Goal: Connect with others: Connect with others

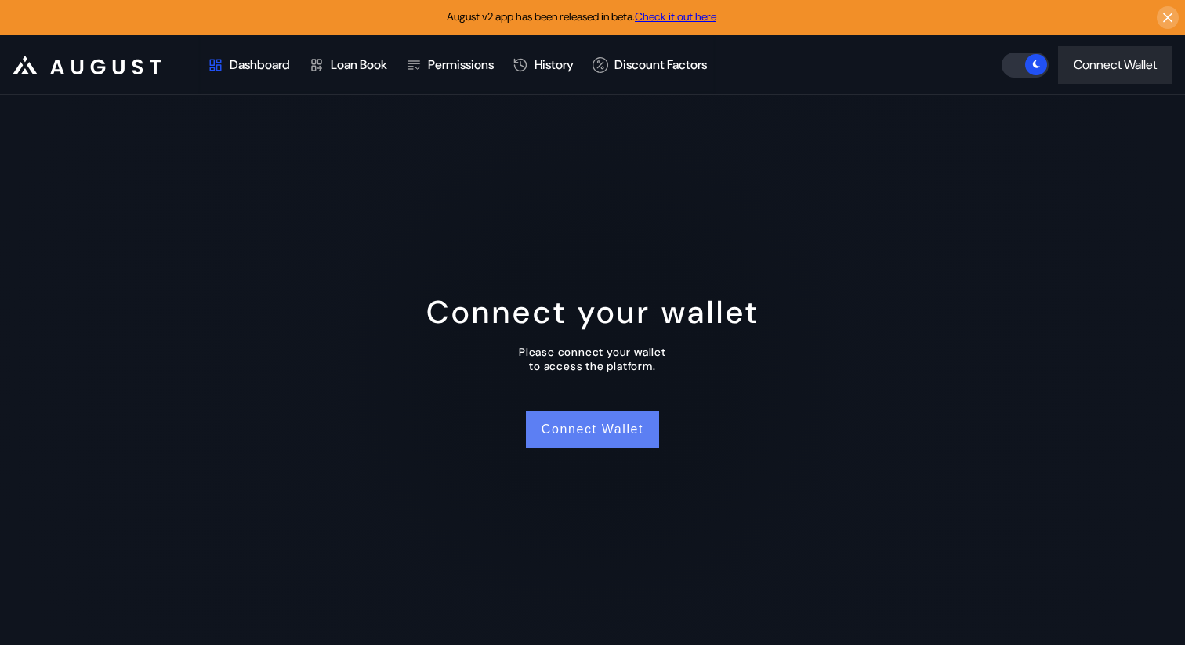
click at [591, 426] on button "Connect Wallet" at bounding box center [592, 430] width 133 height 38
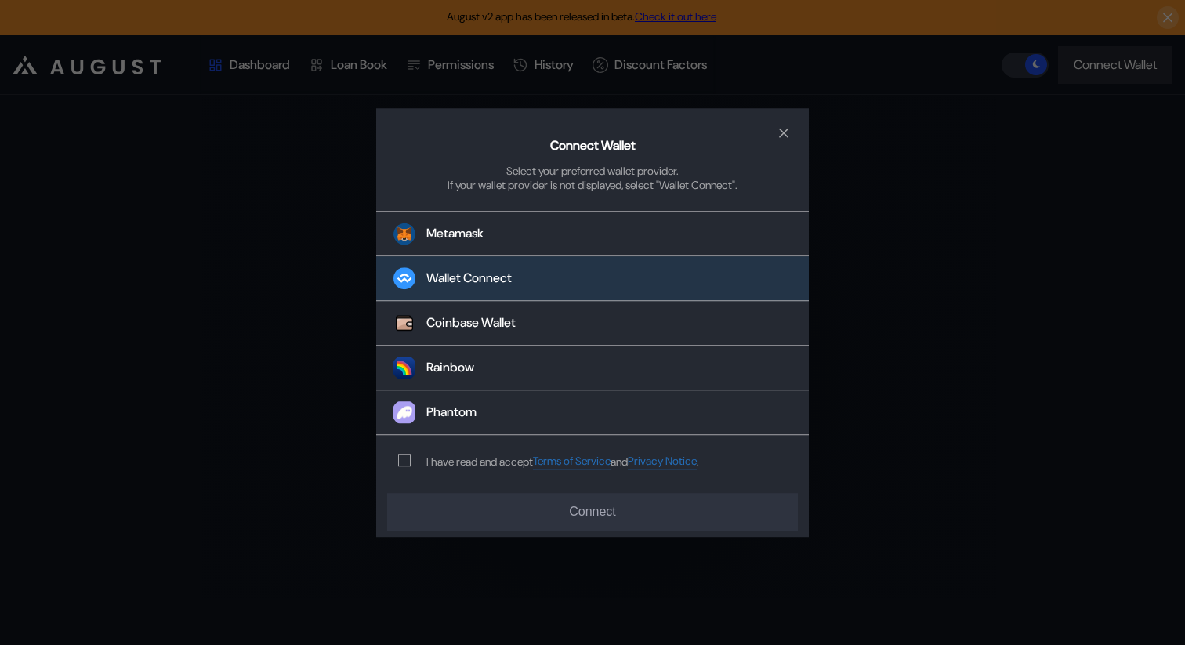
click at [448, 277] on div "Wallet Connect" at bounding box center [468, 278] width 85 height 16
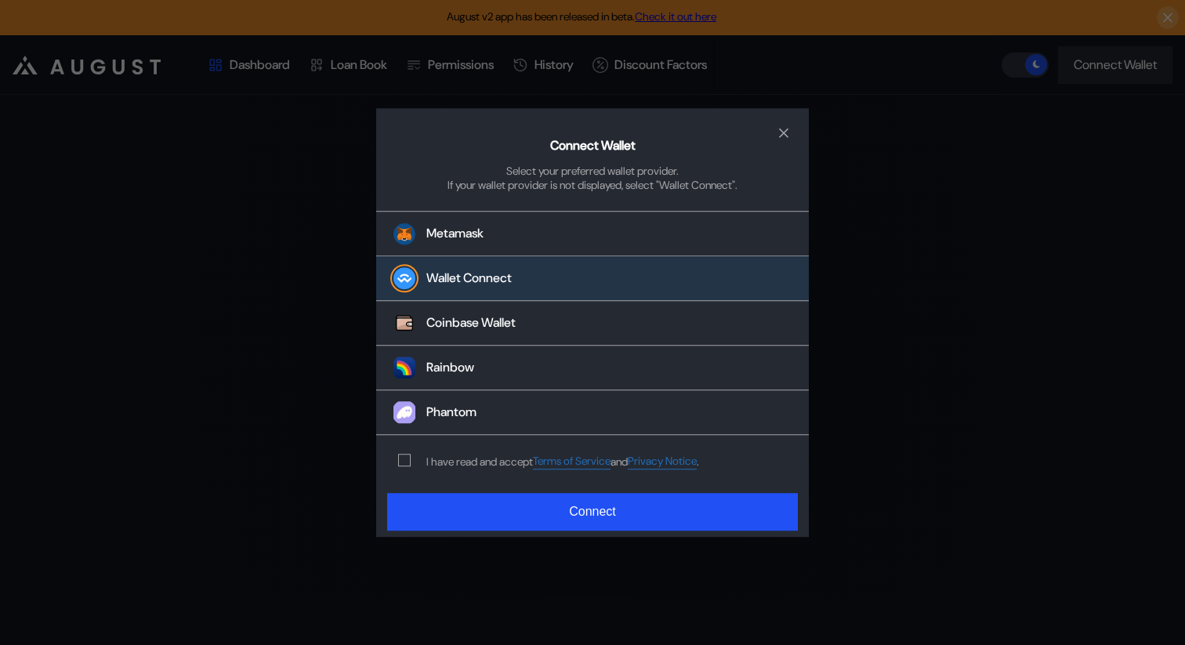
drag, startPoint x: 402, startPoint y: 460, endPoint x: 412, endPoint y: 468, distance: 12.9
click at [403, 461] on span "modal" at bounding box center [404, 460] width 11 height 11
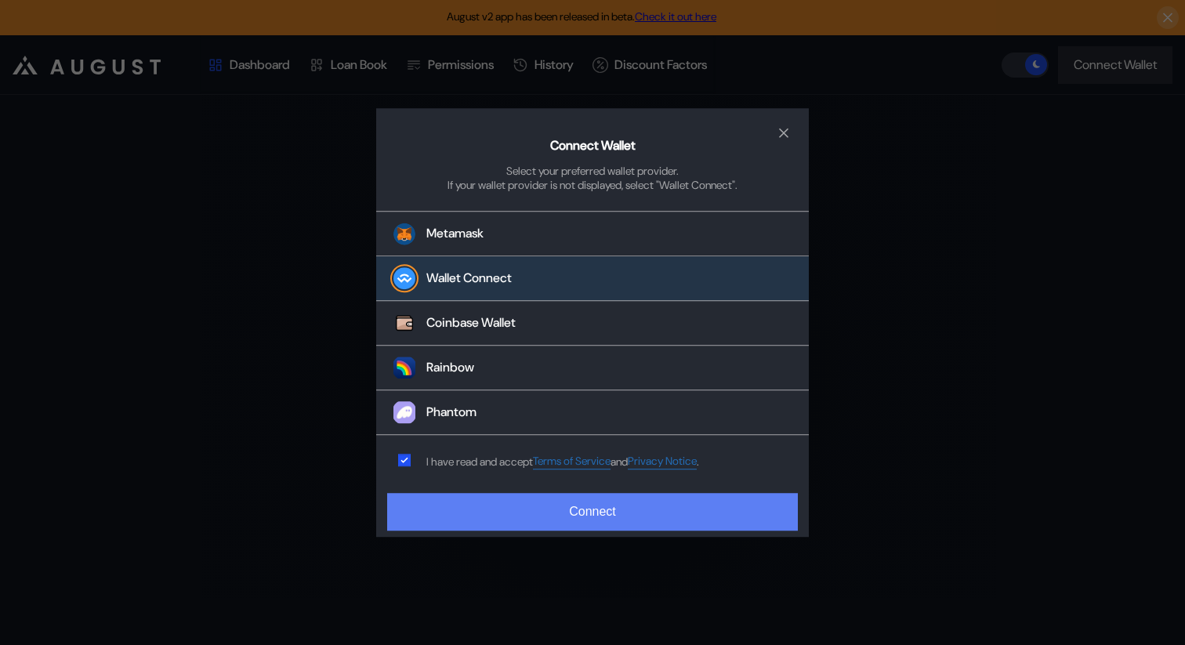
click at [464, 513] on button "Connect" at bounding box center [592, 512] width 411 height 38
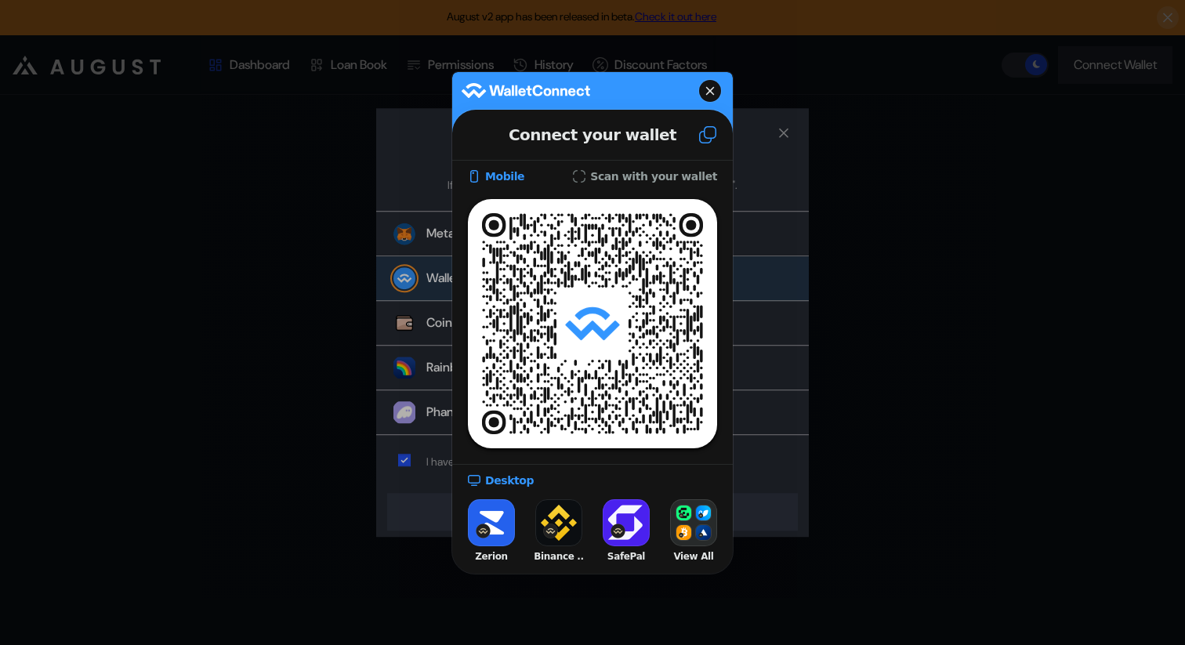
click at [711, 92] on icon at bounding box center [709, 91] width 9 height 22
